Goal: Task Accomplishment & Management: Manage account settings

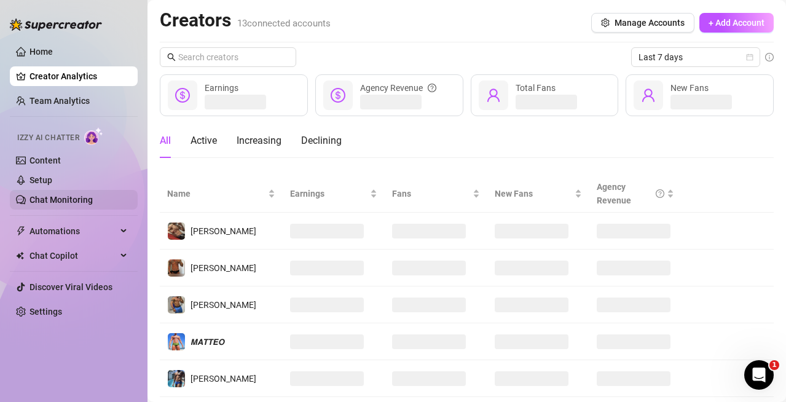
click at [60, 200] on link "Chat Monitoring" at bounding box center [60, 200] width 63 height 10
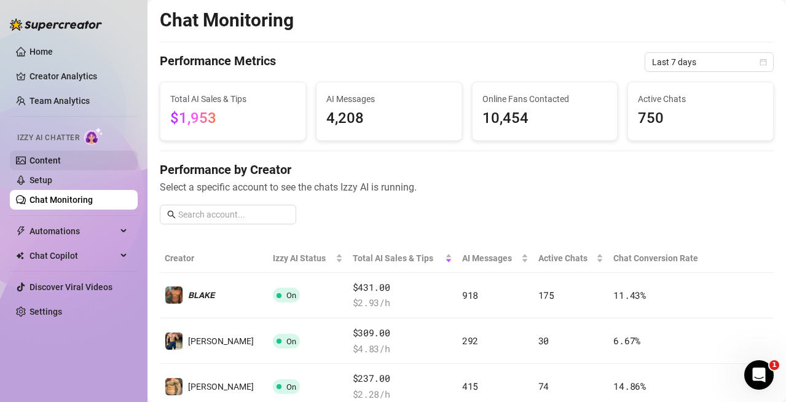
click at [41, 155] on link "Content" at bounding box center [44, 160] width 31 height 10
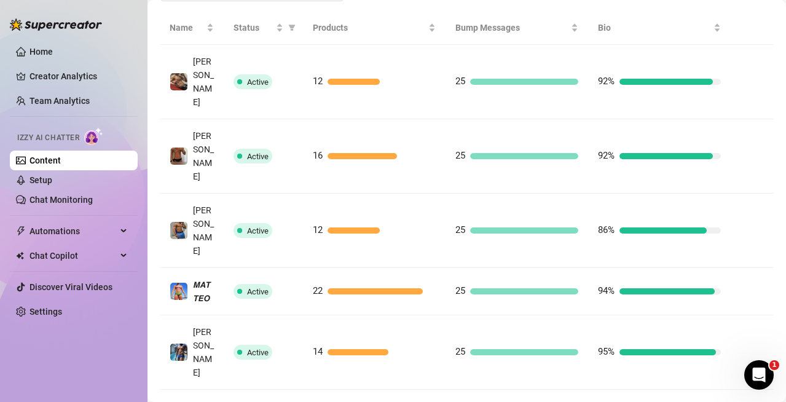
scroll to position [369, 0]
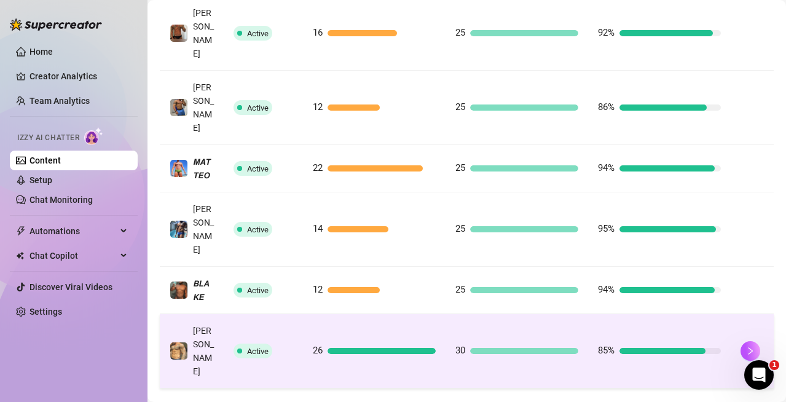
click at [484, 348] on div at bounding box center [524, 351] width 108 height 6
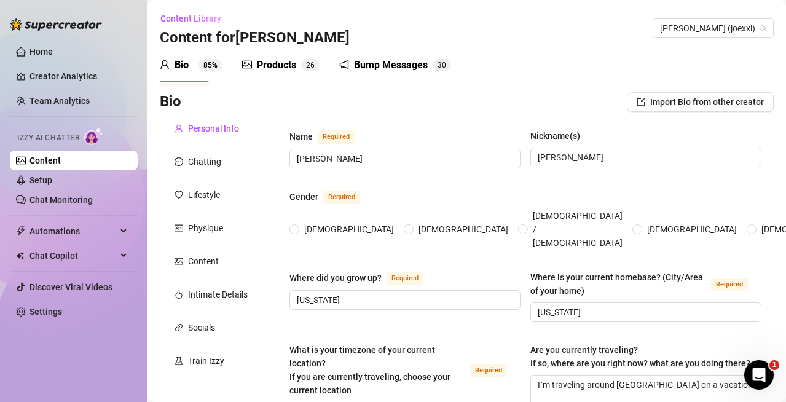
radio input "true"
type input "[DATE]"
click at [386, 59] on div "Bump Messages" at bounding box center [391, 65] width 74 height 15
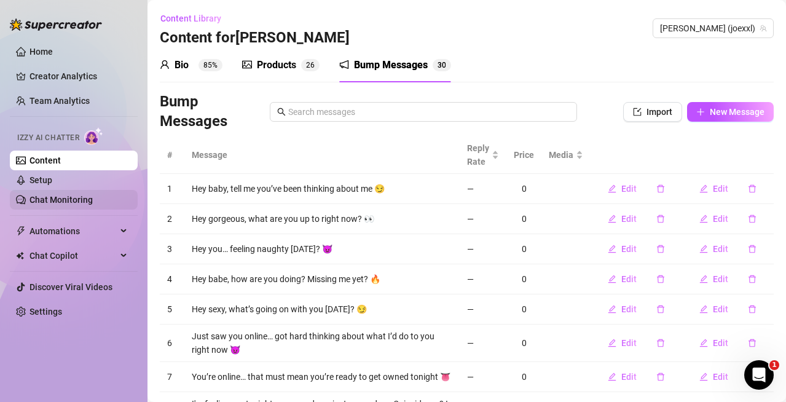
click at [52, 195] on link "Chat Monitoring" at bounding box center [60, 200] width 63 height 10
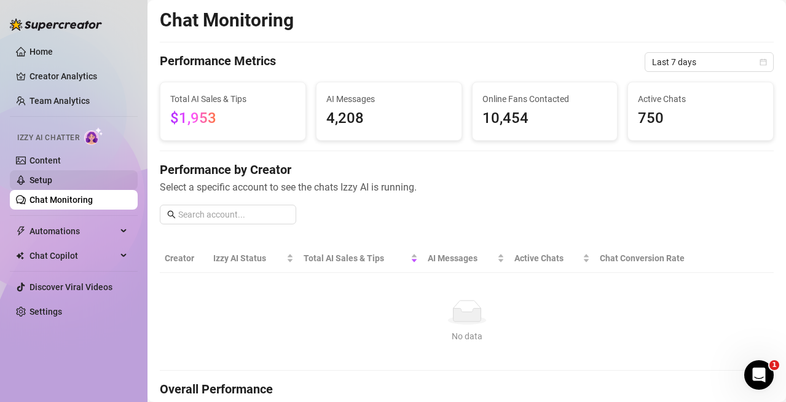
click at [52, 178] on link "Setup" at bounding box center [40, 180] width 23 height 10
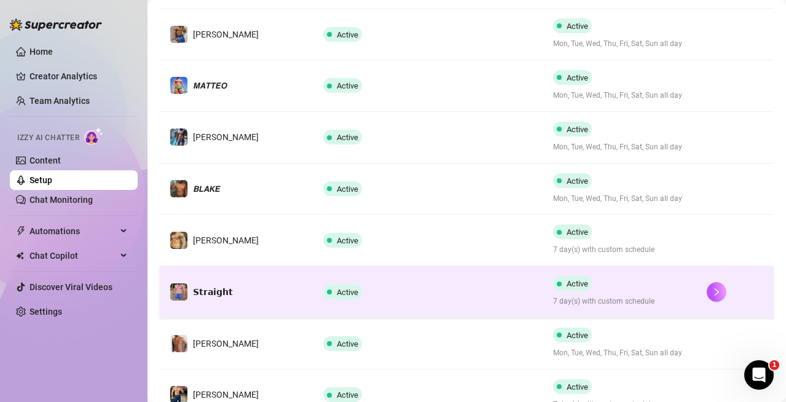
scroll to position [369, 0]
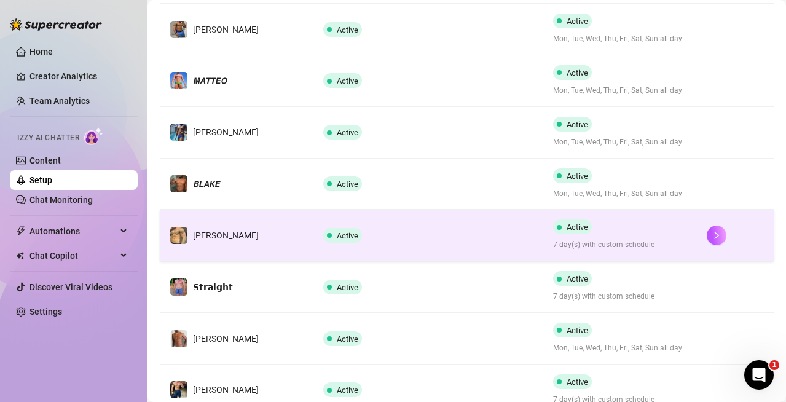
click at [343, 235] on span "Active" at bounding box center [348, 235] width 22 height 9
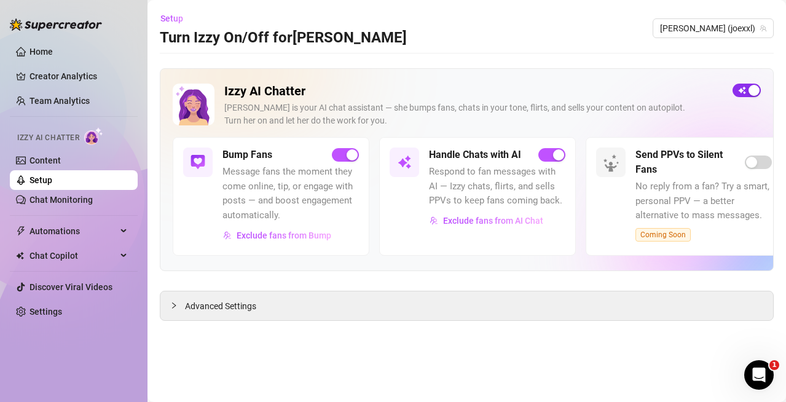
click at [743, 93] on span "button" at bounding box center [746, 91] width 28 height 14
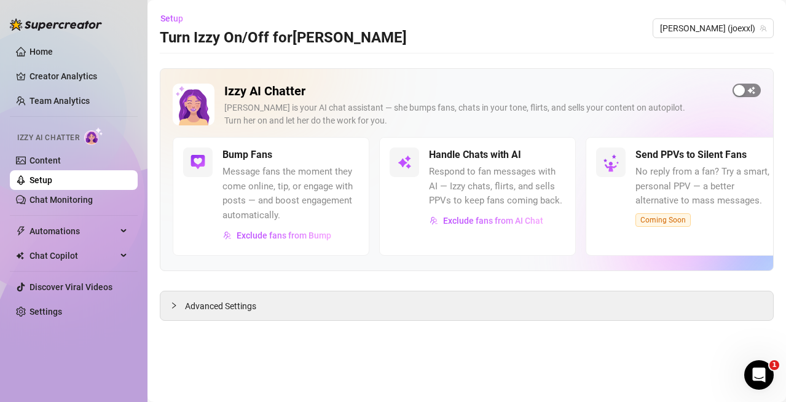
click at [742, 87] on div "button" at bounding box center [739, 90] width 11 height 11
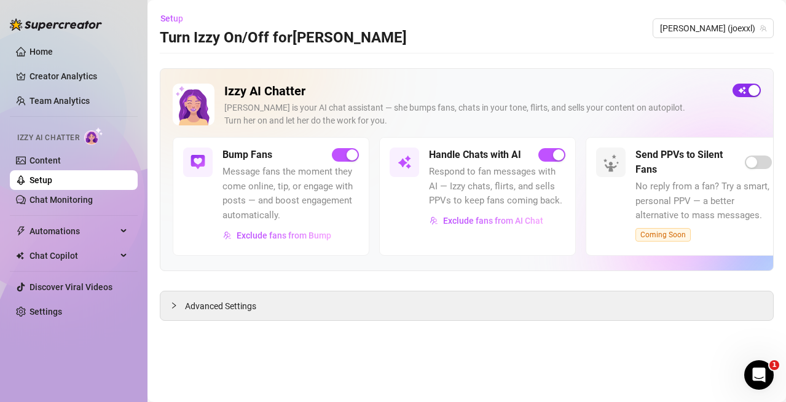
click at [755, 90] on div "button" at bounding box center [753, 90] width 11 height 11
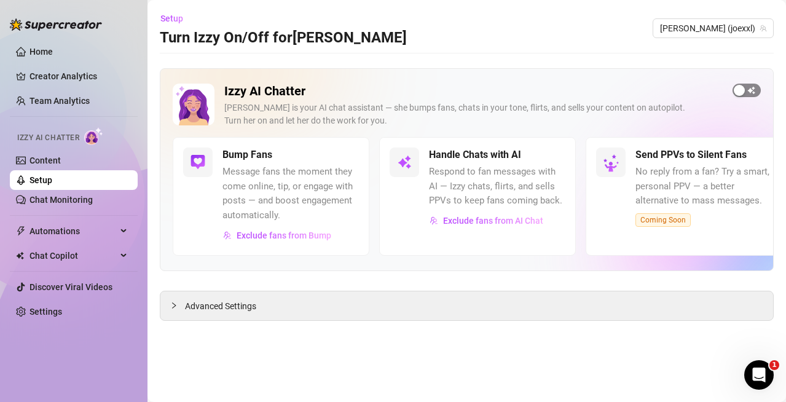
click at [747, 93] on span "button" at bounding box center [746, 91] width 28 height 14
